Goal: Transaction & Acquisition: Obtain resource

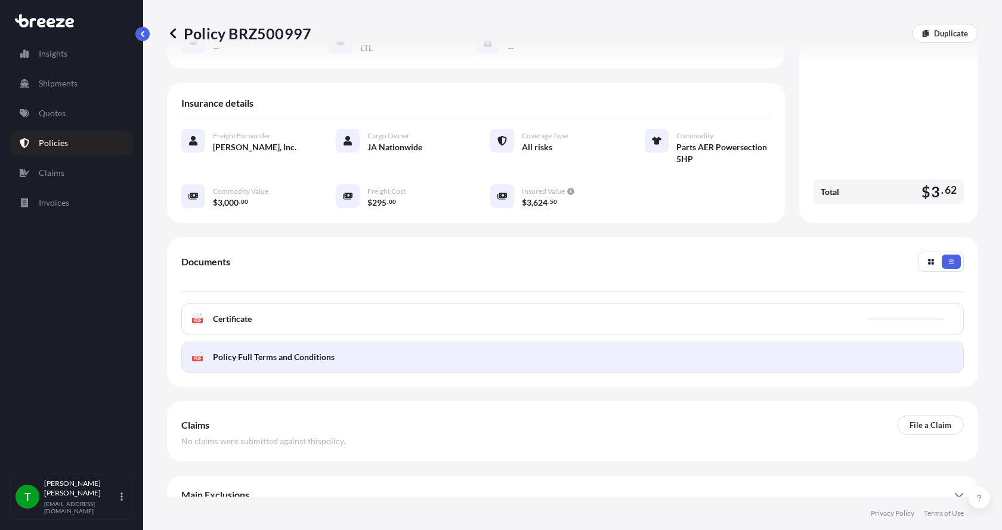
scroll to position [187, 0]
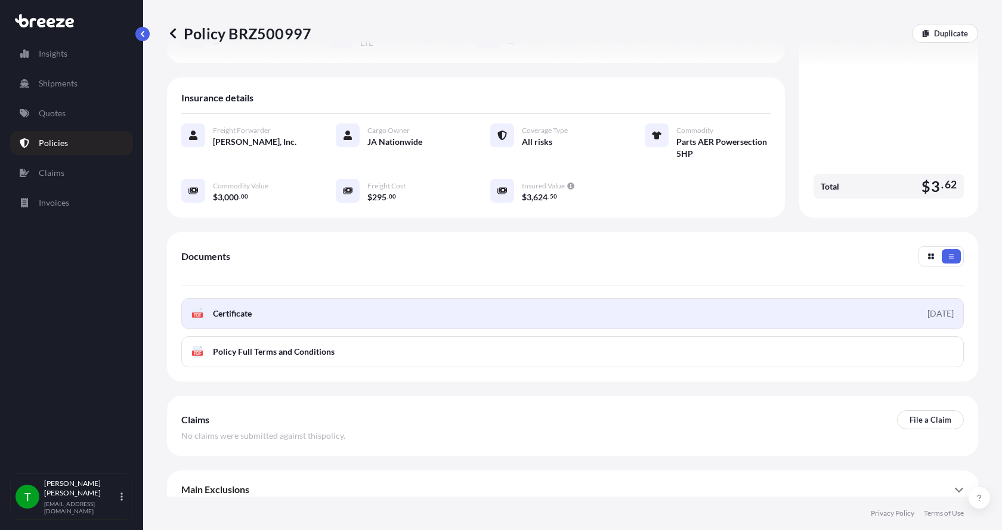
click at [200, 308] on icon at bounding box center [198, 314] width 10 height 12
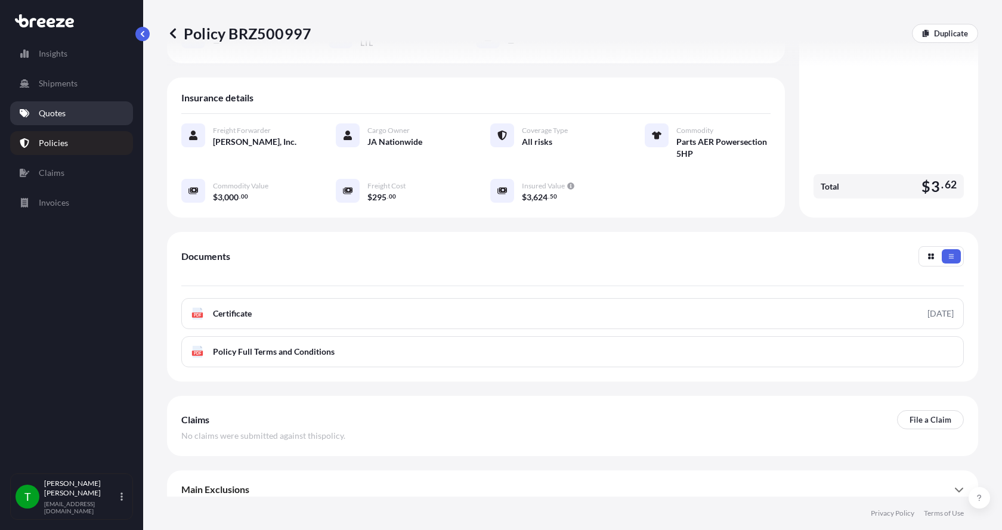
click at [38, 112] on link "Quotes" at bounding box center [71, 113] width 123 height 24
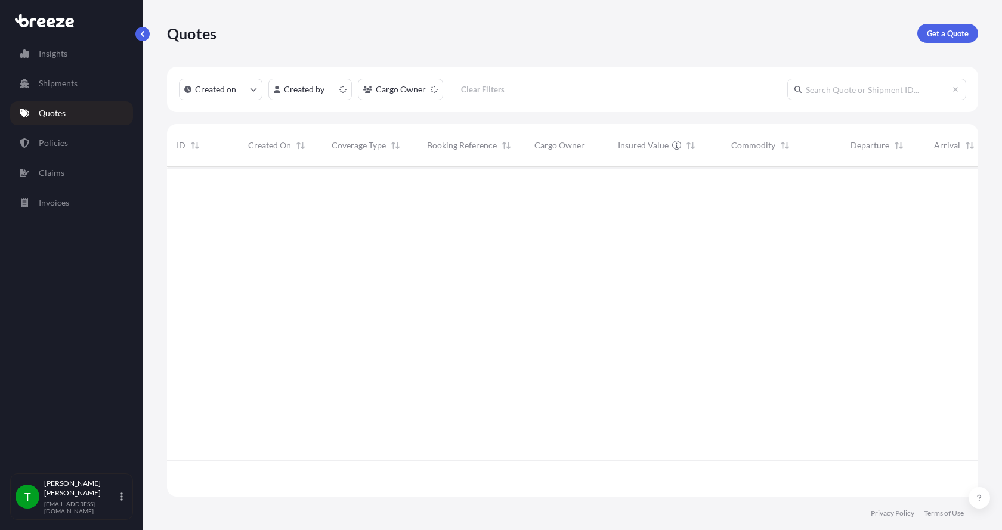
scroll to position [327, 802]
click at [952, 27] on link "Get a Quote" at bounding box center [947, 33] width 61 height 19
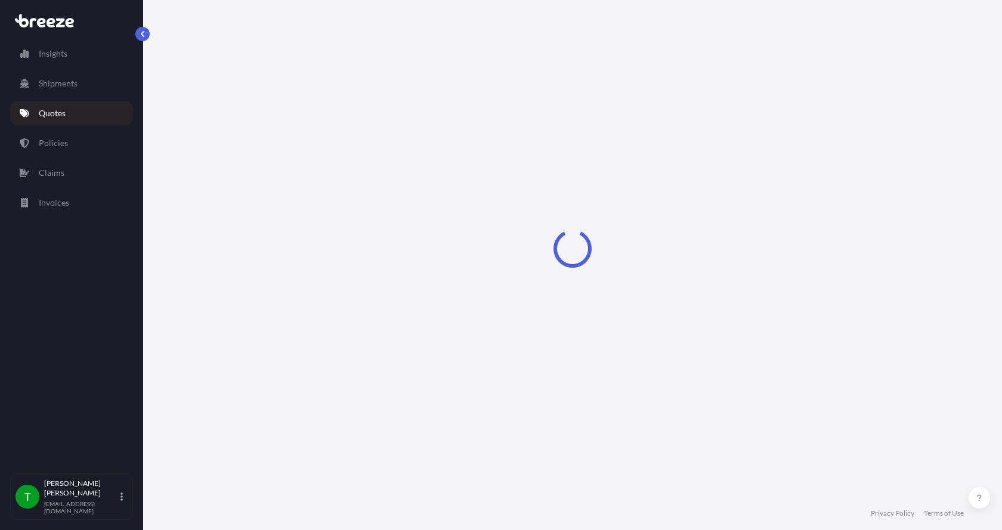
select select "Sea"
select select "1"
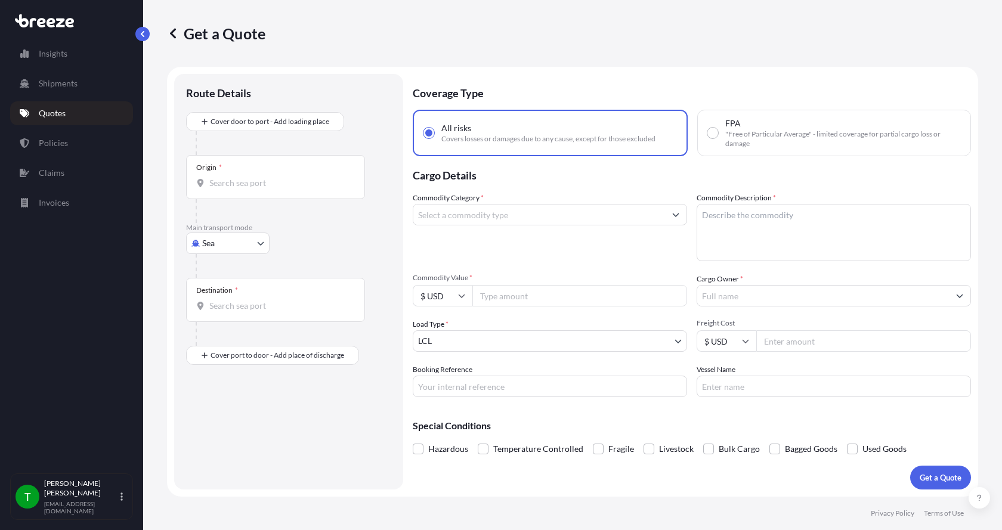
click at [211, 240] on body "Insights Shipments Quotes Policies Claims Invoices T [PERSON_NAME] [EMAIL_ADDRE…" at bounding box center [501, 265] width 1002 height 530
click at [219, 319] on span "Road" at bounding box center [218, 317] width 19 height 12
select select "Road"
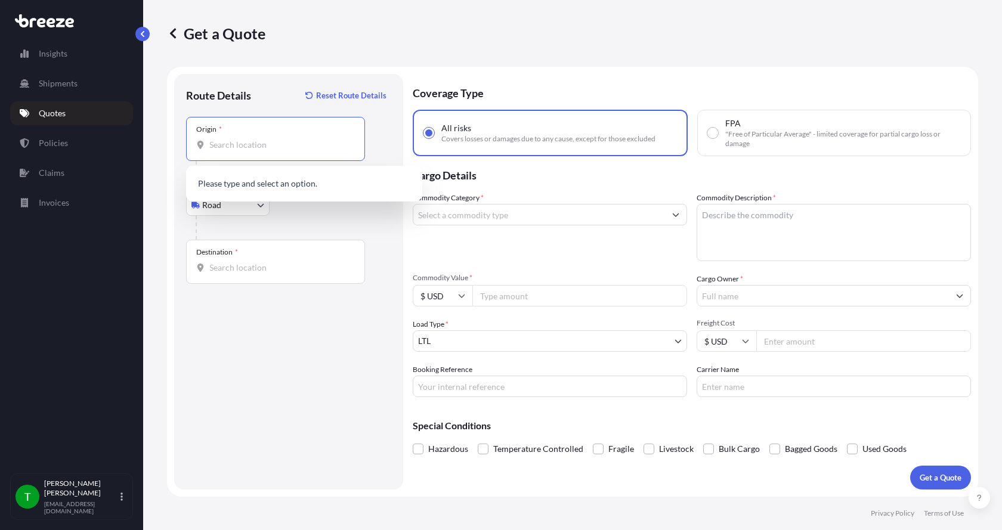
click at [227, 150] on input "Origin *" at bounding box center [279, 145] width 141 height 12
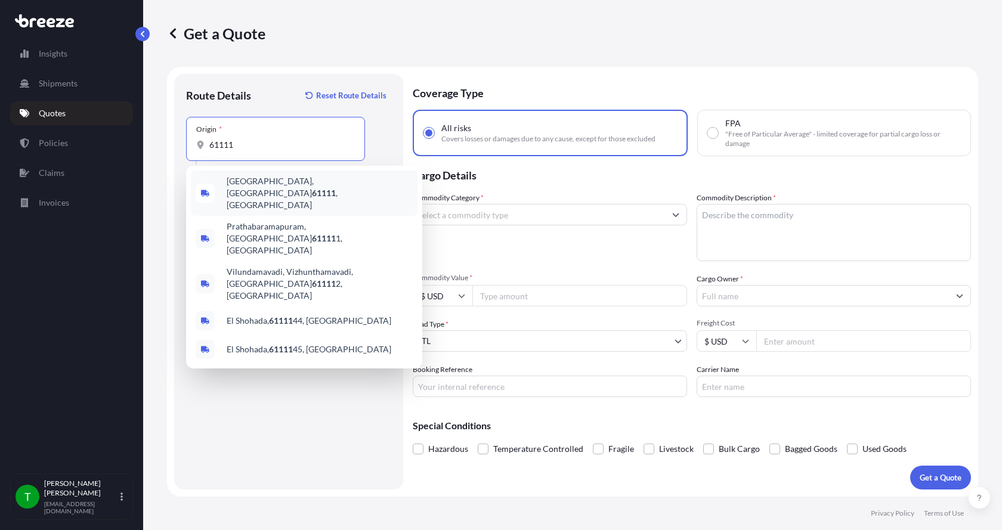
click at [261, 189] on span "[GEOGRAPHIC_DATA] , [GEOGRAPHIC_DATA]" at bounding box center [320, 193] width 186 height 36
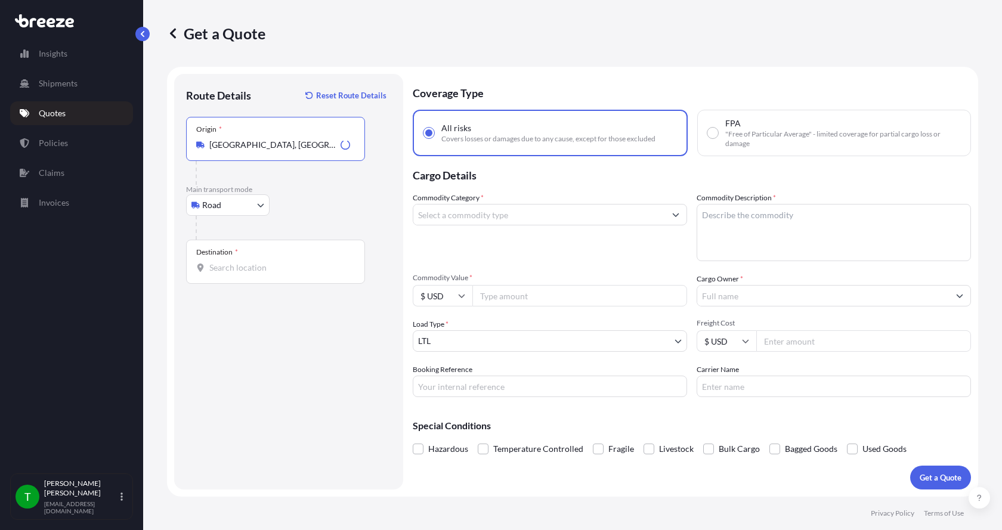
type input "[GEOGRAPHIC_DATA], [GEOGRAPHIC_DATA]"
click at [228, 269] on input "Destination *" at bounding box center [279, 268] width 141 height 12
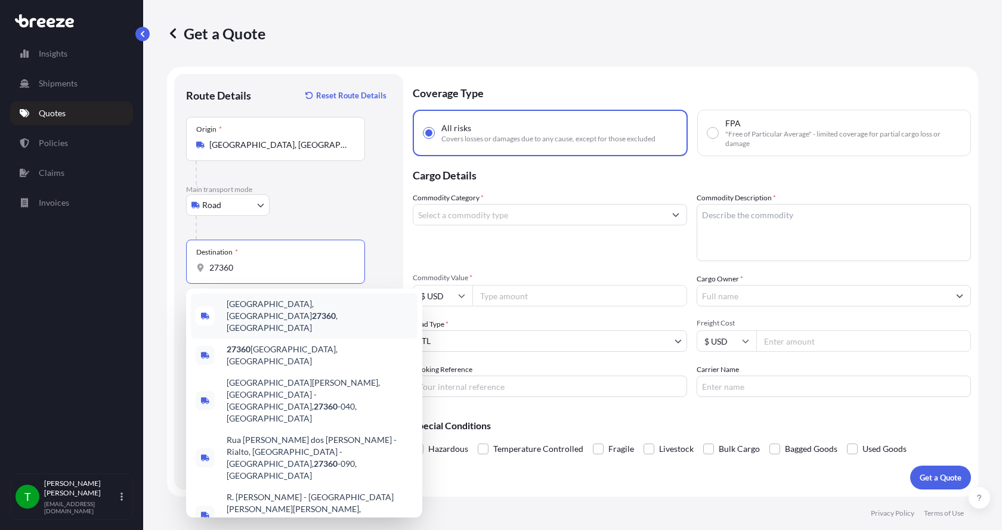
click at [243, 309] on span "[GEOGRAPHIC_DATA], [GEOGRAPHIC_DATA] , [GEOGRAPHIC_DATA]" at bounding box center [320, 316] width 186 height 36
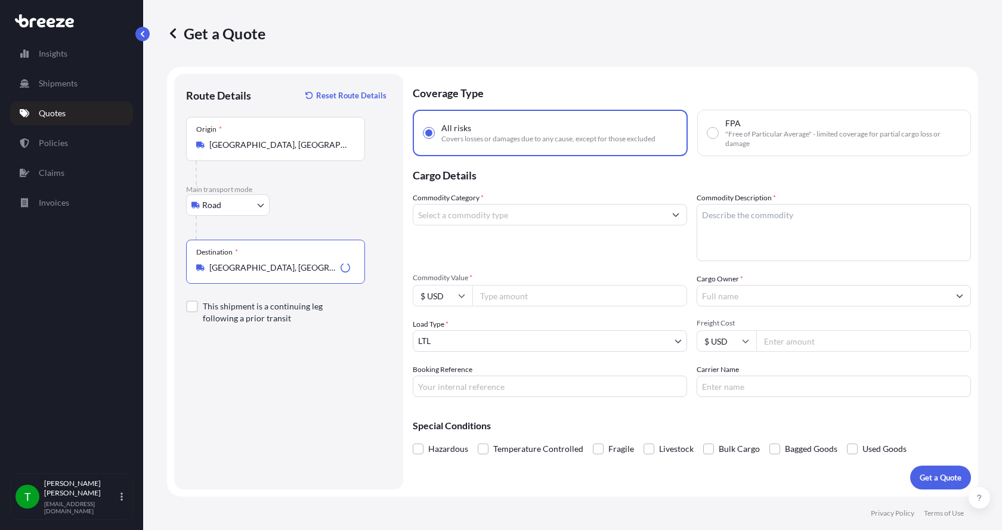
type input "[GEOGRAPHIC_DATA], [GEOGRAPHIC_DATA], [GEOGRAPHIC_DATA]"
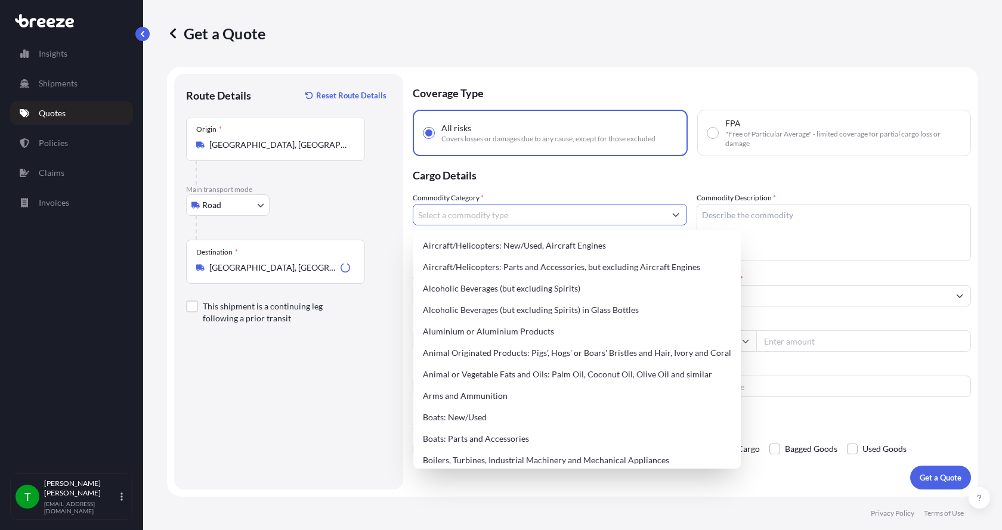
click at [443, 217] on input "Commodity Category *" at bounding box center [539, 214] width 252 height 21
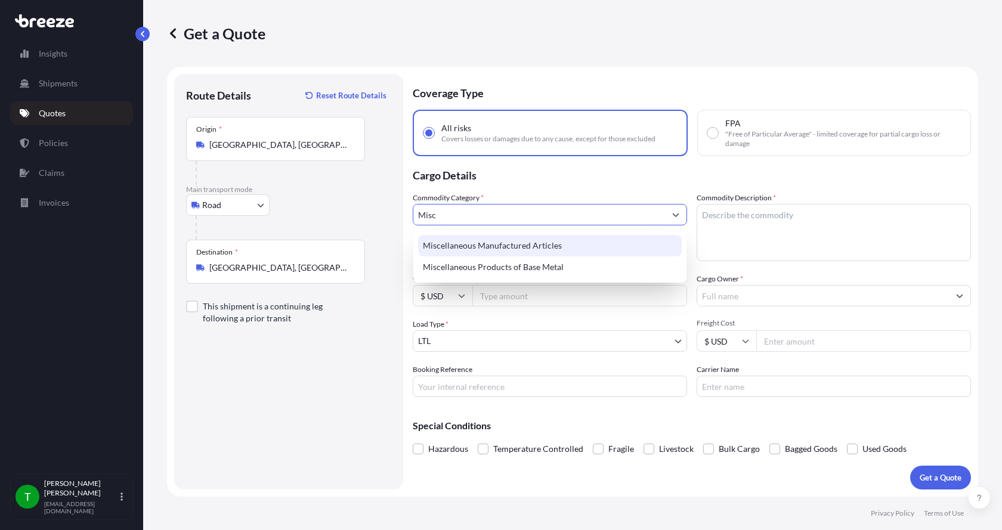
click at [438, 244] on div "Miscellaneous Manufactured Articles" at bounding box center [550, 245] width 264 height 21
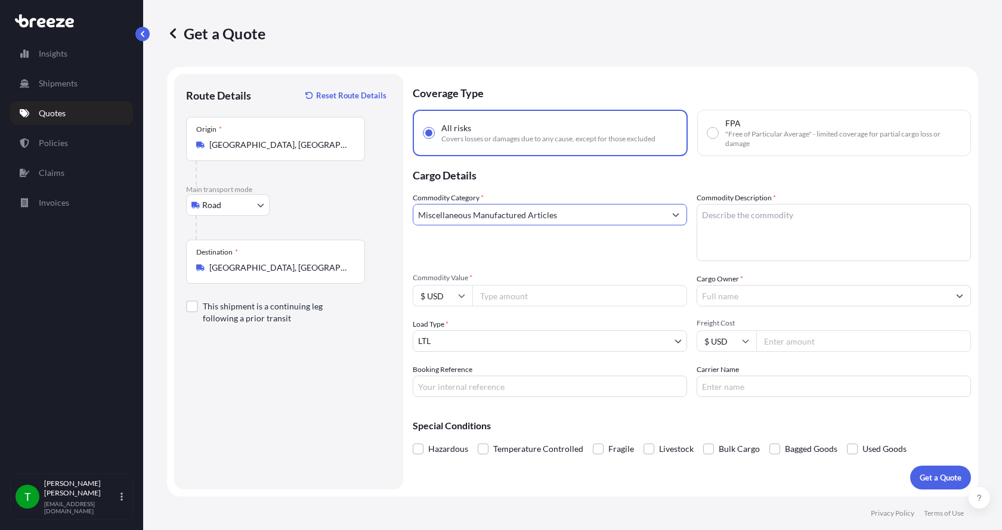
type input "Miscellaneous Manufactured Articles"
click at [741, 214] on textarea "Commodity Description *" at bounding box center [834, 232] width 274 height 57
click at [718, 217] on textarea "Commodity Description *" at bounding box center [834, 232] width 274 height 57
type textarea "Pouch Machine Part"
click at [508, 298] on input "Commodity Value *" at bounding box center [579, 295] width 215 height 21
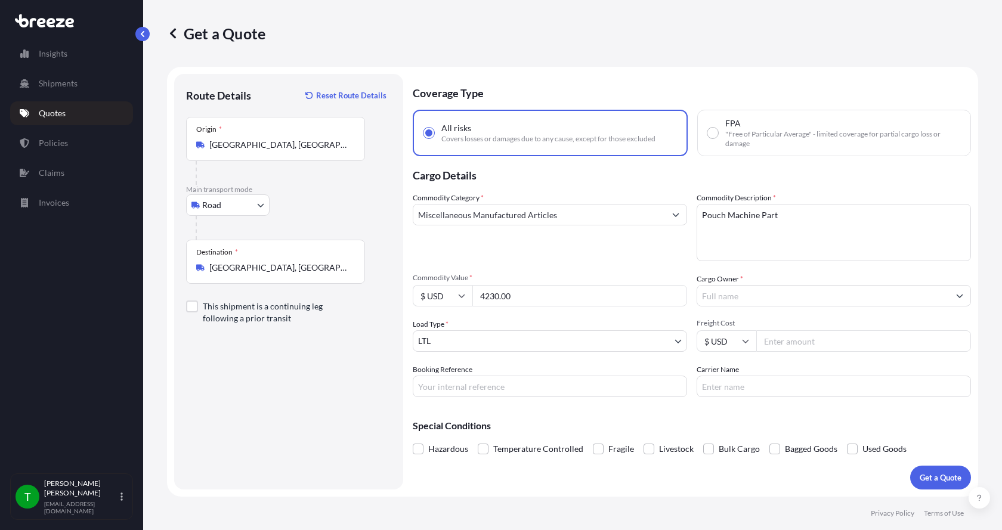
type input "4230.00"
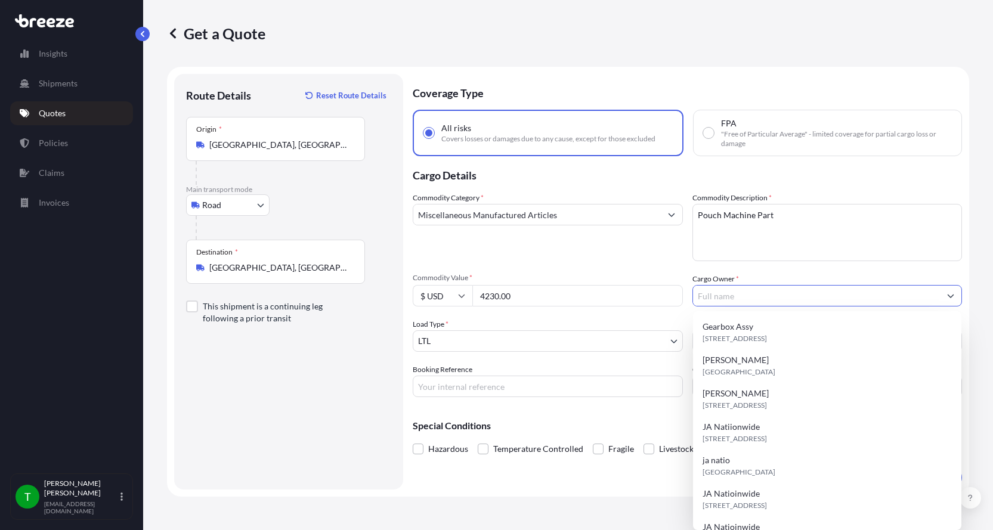
click at [738, 288] on input "Cargo Owner *" at bounding box center [817, 295] width 248 height 21
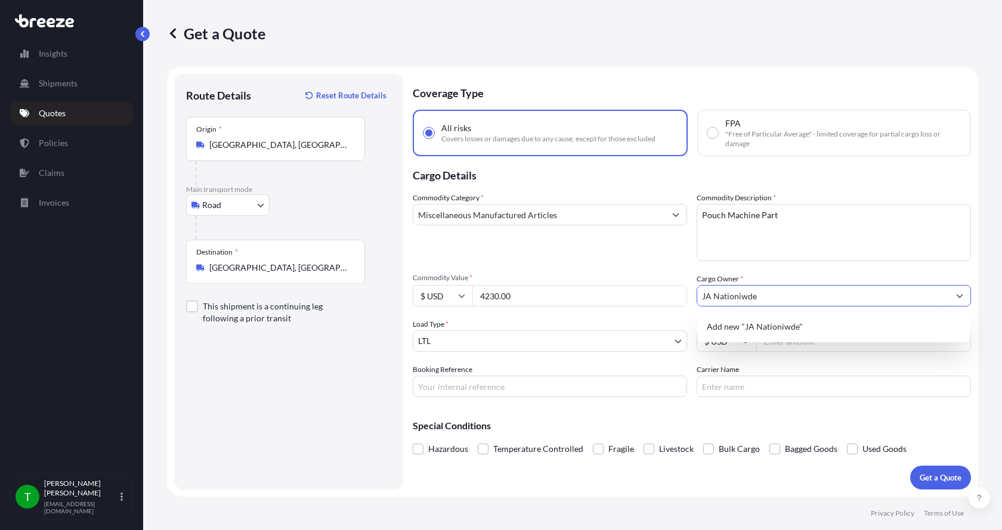
type input "JA Nationiwde"
click at [475, 384] on input "Booking Reference" at bounding box center [550, 386] width 274 height 21
type input "350943"
click at [814, 342] on input "Freight Cost" at bounding box center [863, 340] width 215 height 21
type input "1"
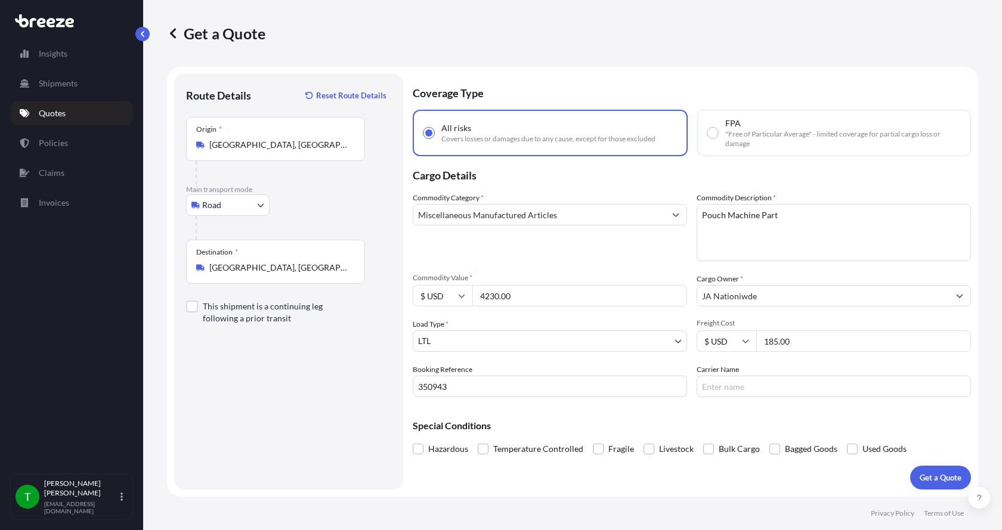
type input "185.00"
click at [760, 380] on input "Carrier Name" at bounding box center [834, 386] width 274 height 21
type input "[PERSON_NAME]"
click at [910, 466] on button "Get a Quote" at bounding box center [940, 478] width 61 height 24
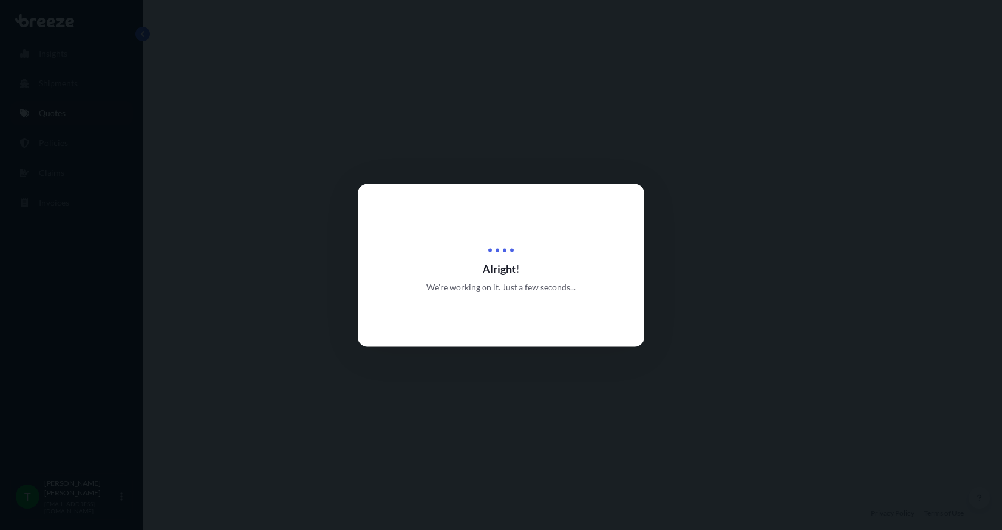
select select "Road"
select select "1"
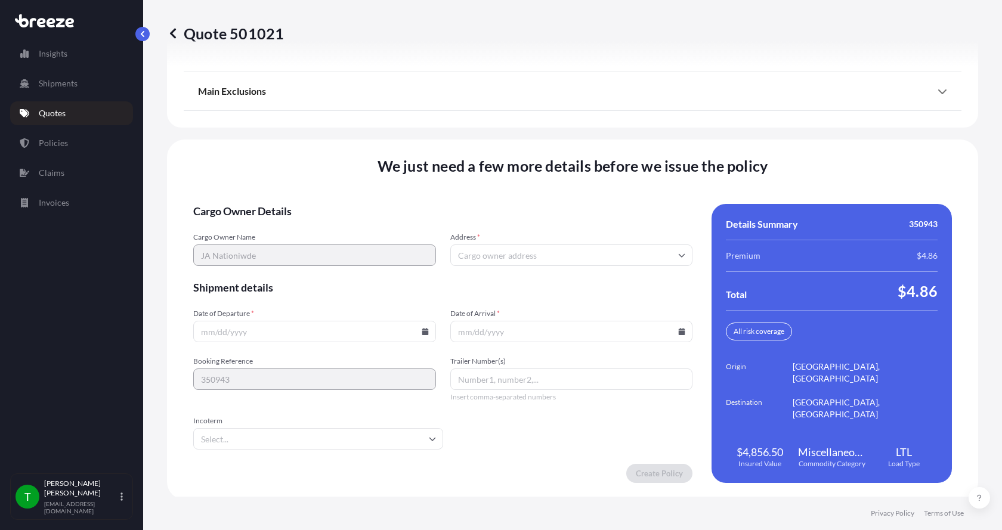
scroll to position [1569, 0]
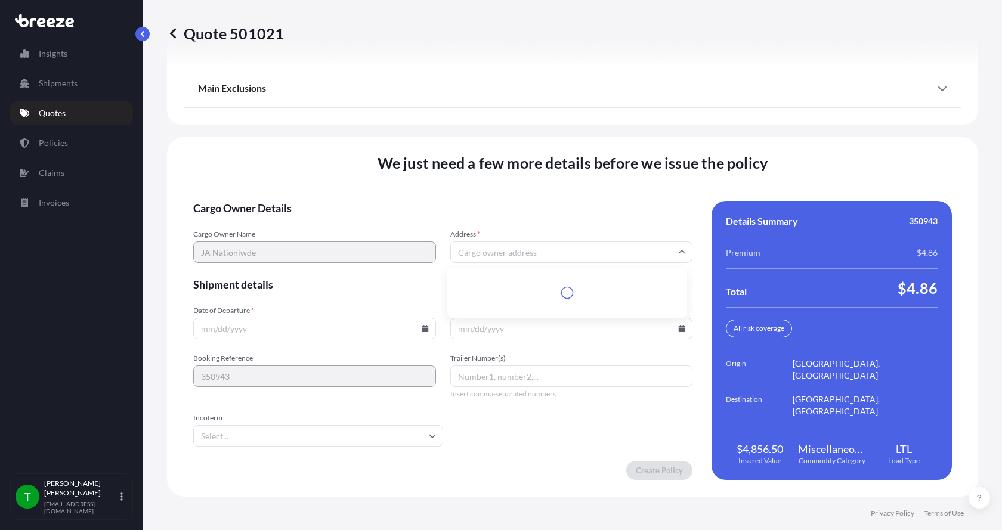
click at [540, 254] on input "Address *" at bounding box center [571, 252] width 243 height 21
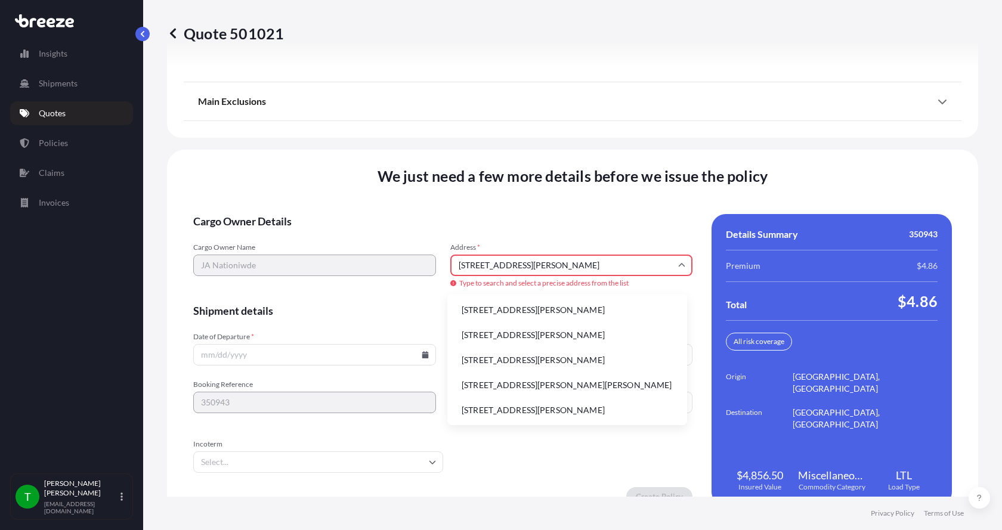
click at [497, 312] on li "[STREET_ADDRESS][PERSON_NAME]" at bounding box center [567, 310] width 230 height 23
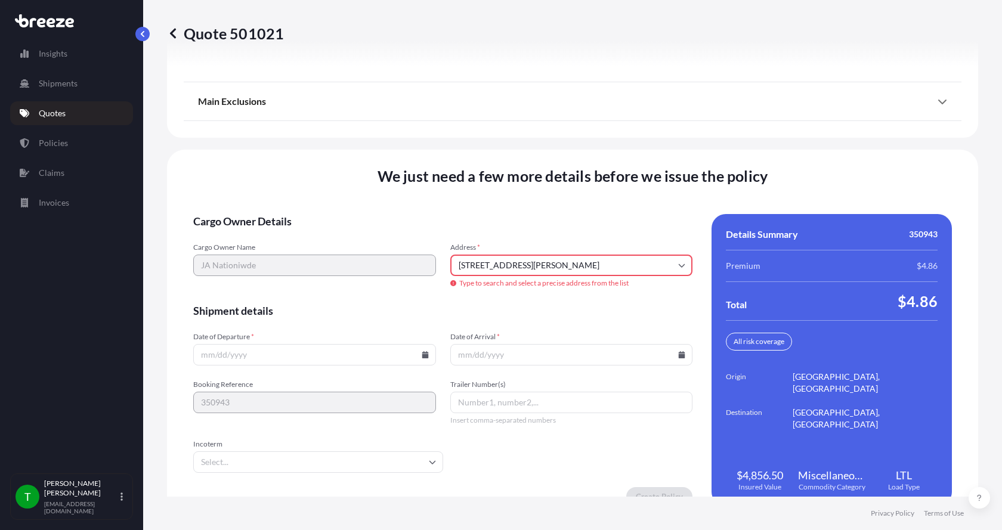
type input "[STREET_ADDRESS][PERSON_NAME]"
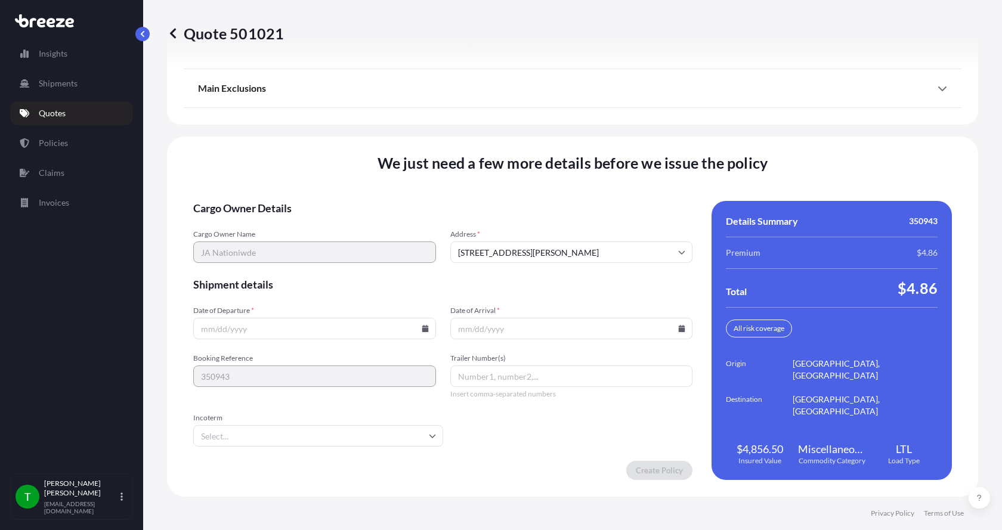
click at [422, 328] on icon at bounding box center [425, 328] width 7 height 7
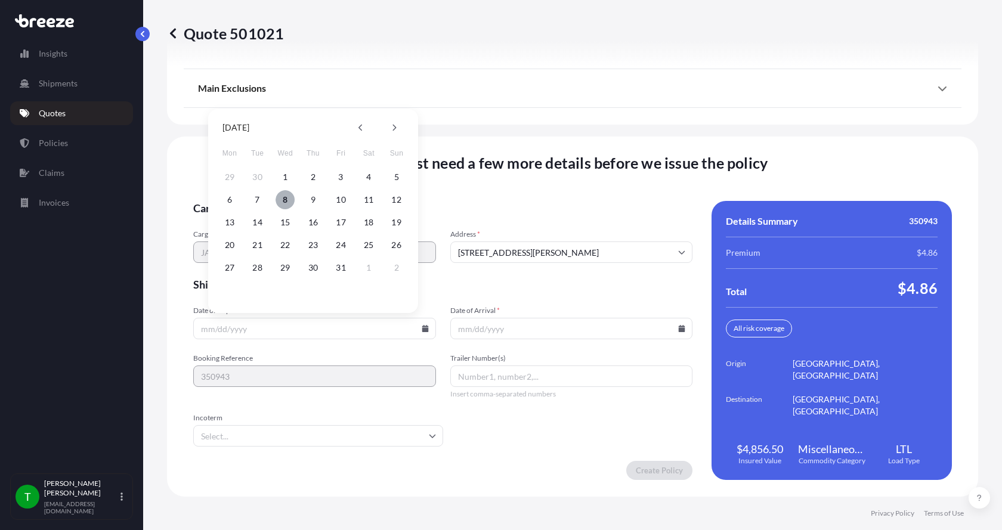
click at [285, 200] on button "8" at bounding box center [285, 199] width 19 height 19
type input "[DATE]"
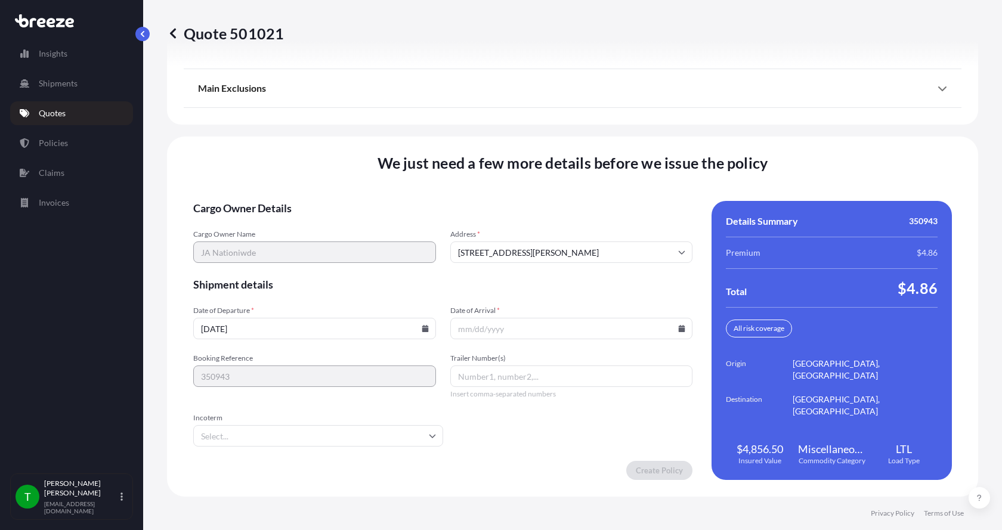
click at [285, 244] on button "8" at bounding box center [292, 249] width 14 height 11
click at [679, 329] on icon at bounding box center [682, 328] width 7 height 7
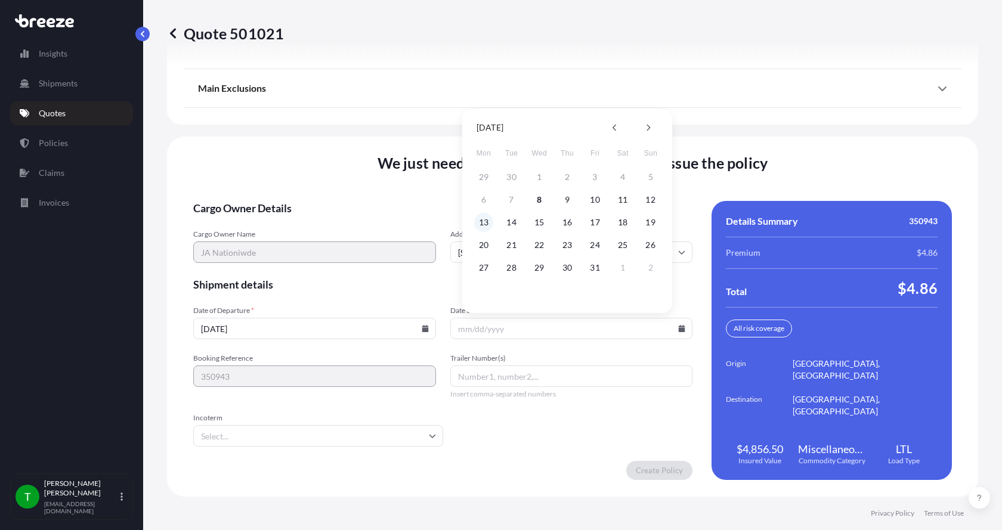
click at [481, 220] on button "13" at bounding box center [483, 222] width 19 height 19
type input "[DATE]"
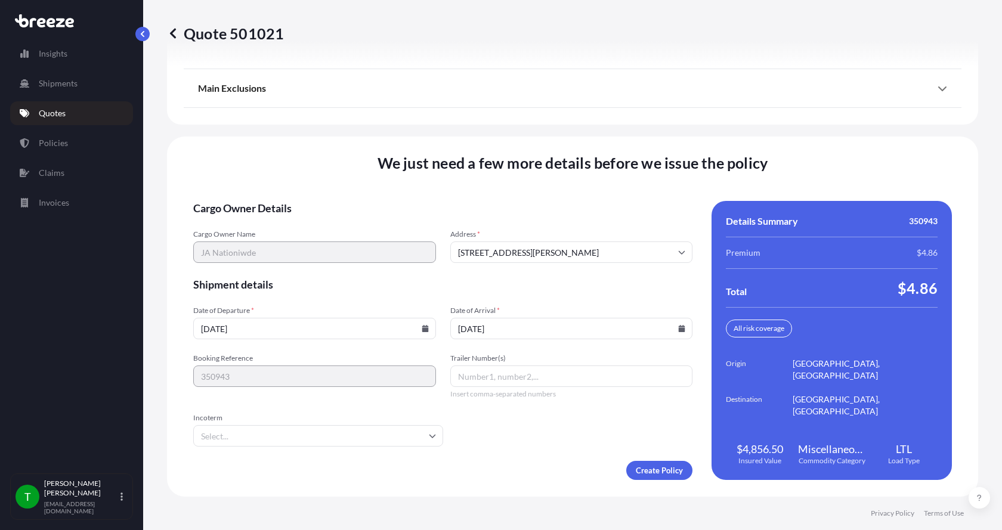
click at [497, 257] on button "13" at bounding box center [504, 262] width 14 height 11
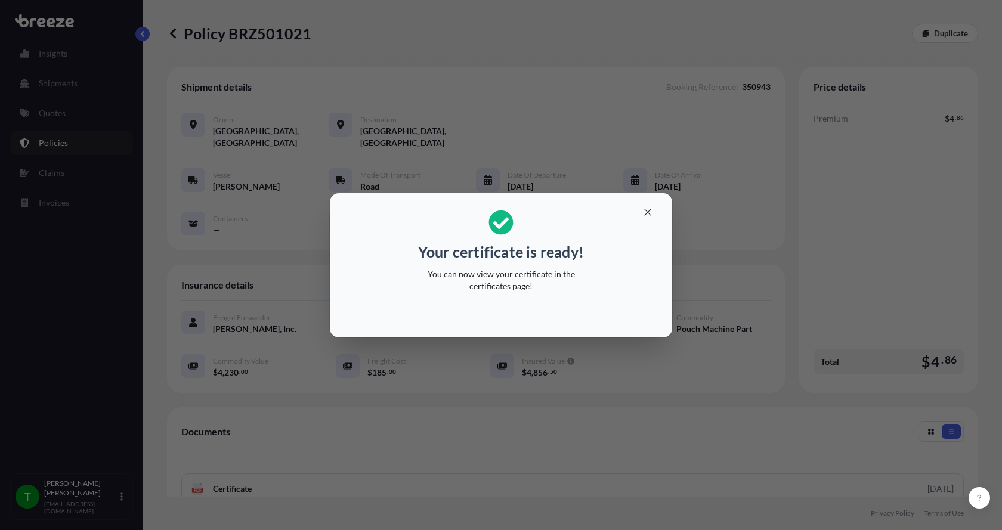
click at [349, 54] on div "Your certificate is ready! You can now view your certificate in the certificate…" at bounding box center [501, 265] width 1002 height 530
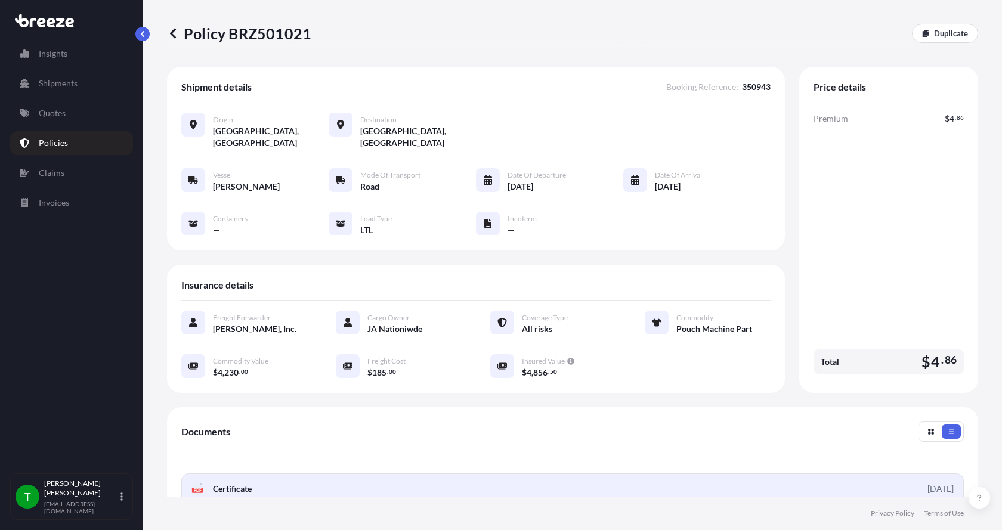
click at [204, 483] on div "PDF Certificate" at bounding box center [221, 489] width 60 height 12
